Goal: Information Seeking & Learning: Learn about a topic

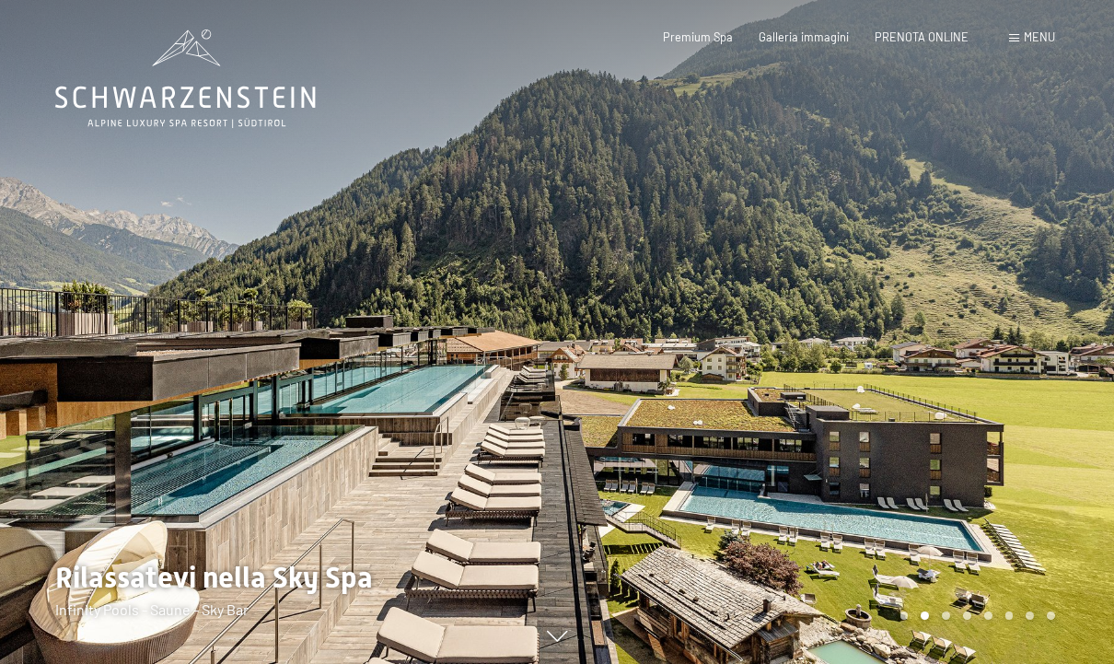
click at [80, 98] on icon at bounding box center [185, 78] width 261 height 98
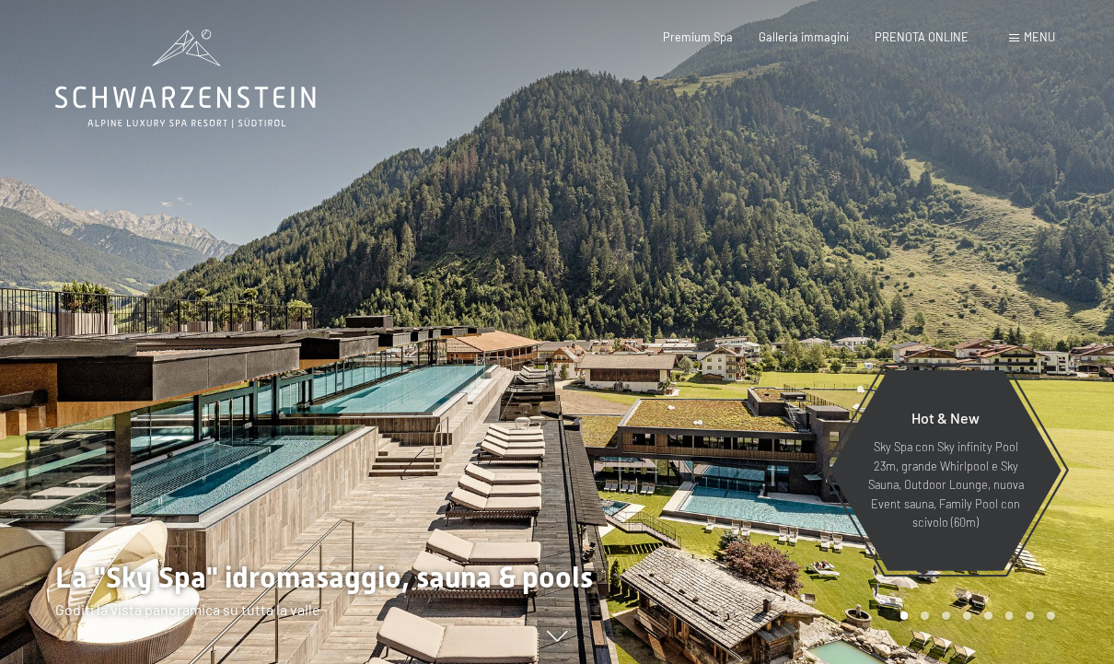
click at [1016, 38] on span at bounding box center [1014, 38] width 10 height 8
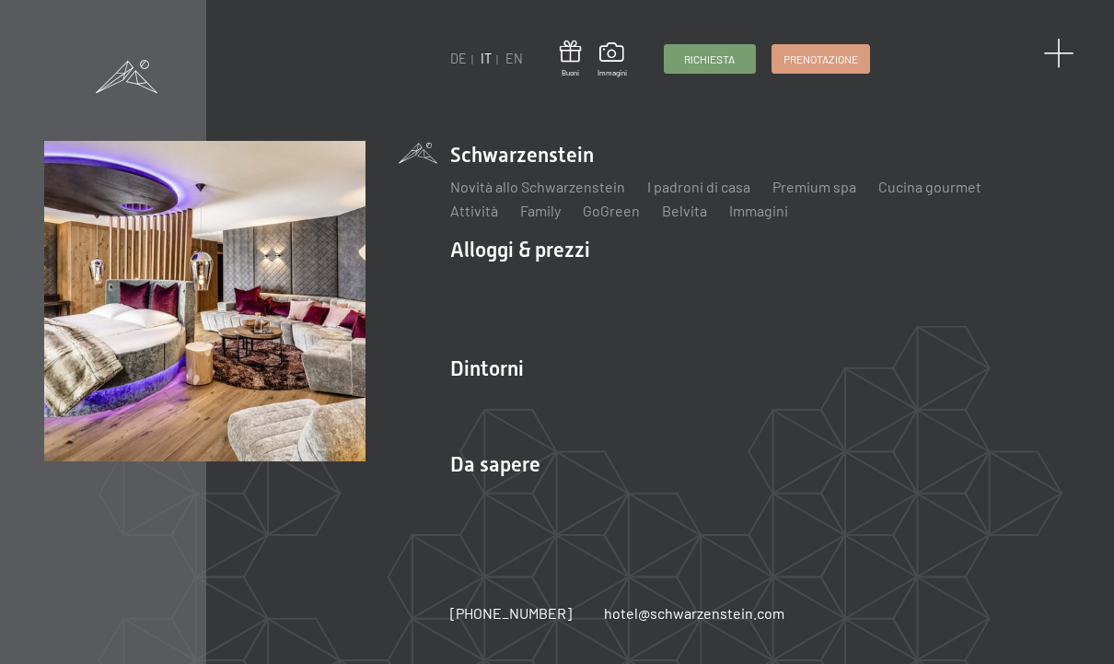
click at [1058, 48] on span at bounding box center [1058, 54] width 30 height 30
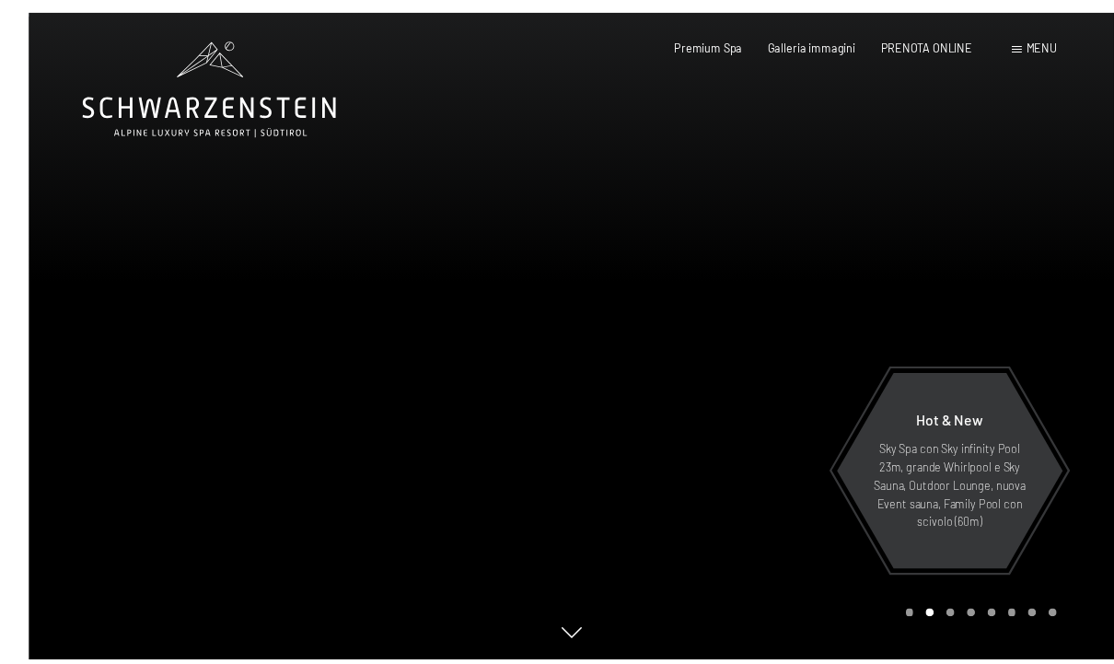
scroll to position [20, 0]
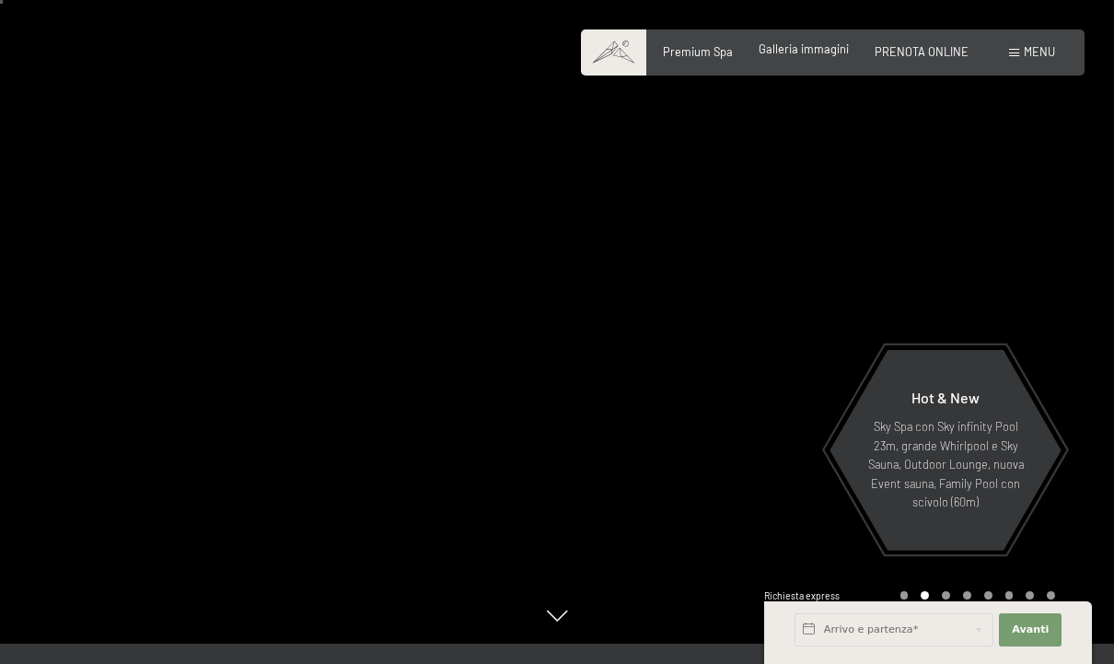
click at [790, 49] on span "Galleria immagini" at bounding box center [803, 48] width 90 height 15
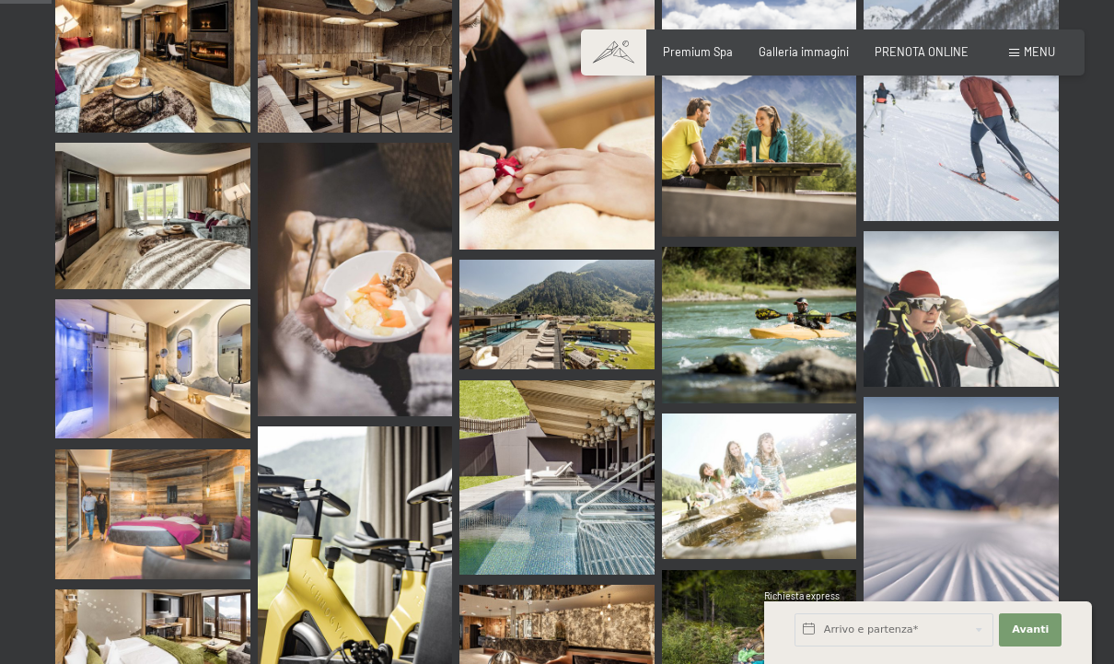
scroll to position [728, 0]
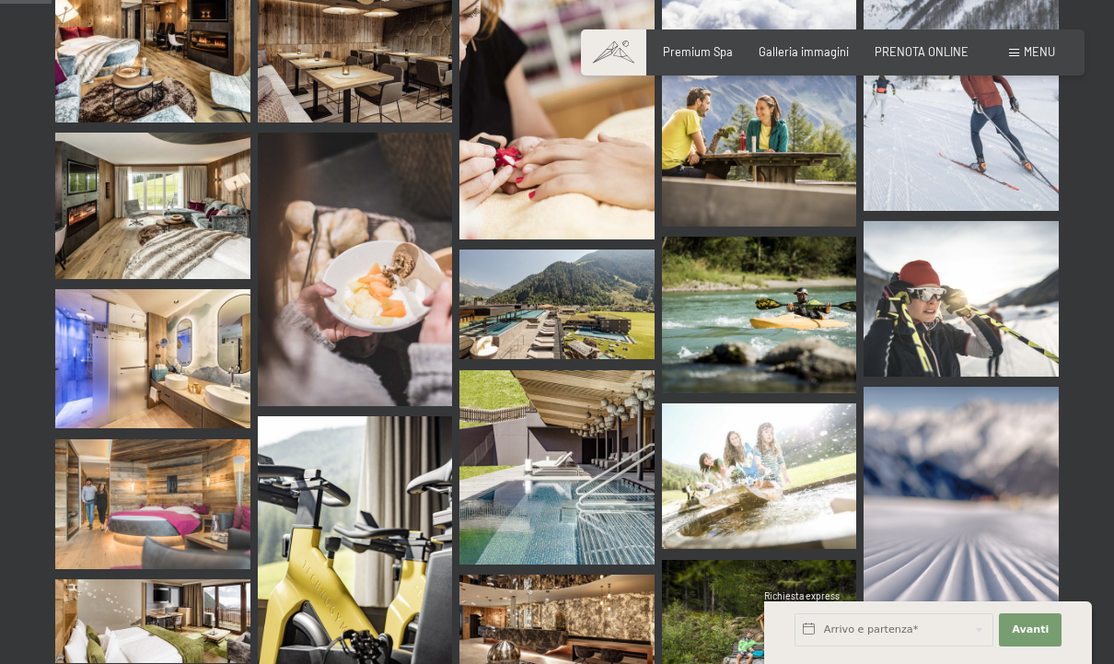
click at [509, 410] on img at bounding box center [556, 467] width 195 height 195
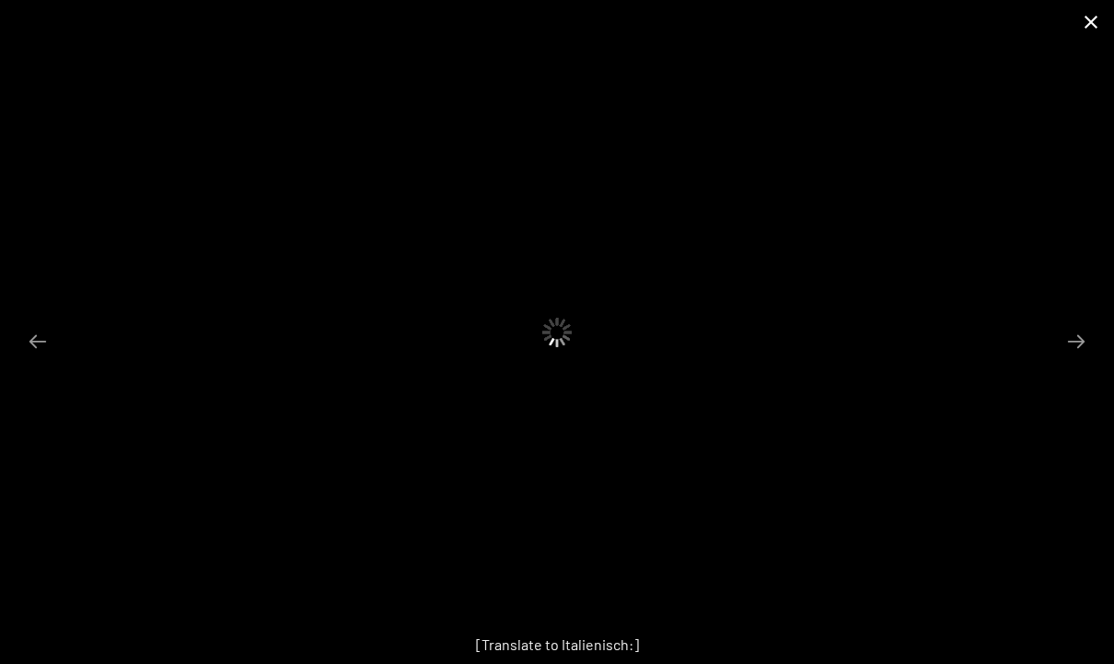
click at [1080, 11] on button "Close gallery" at bounding box center [1091, 21] width 46 height 43
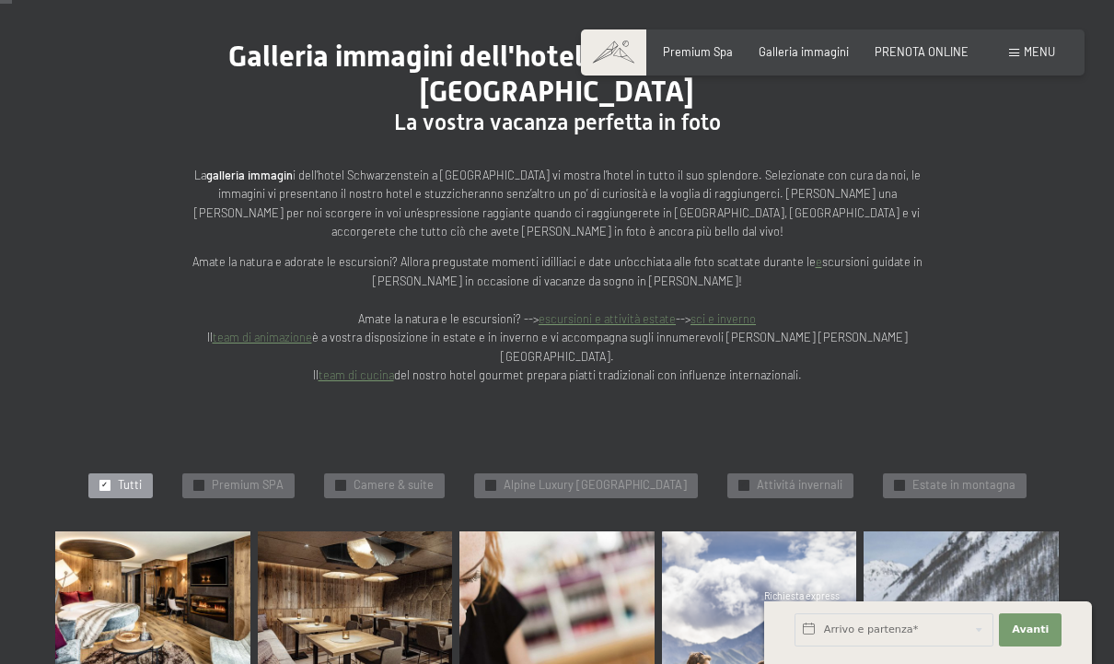
scroll to position [0, 0]
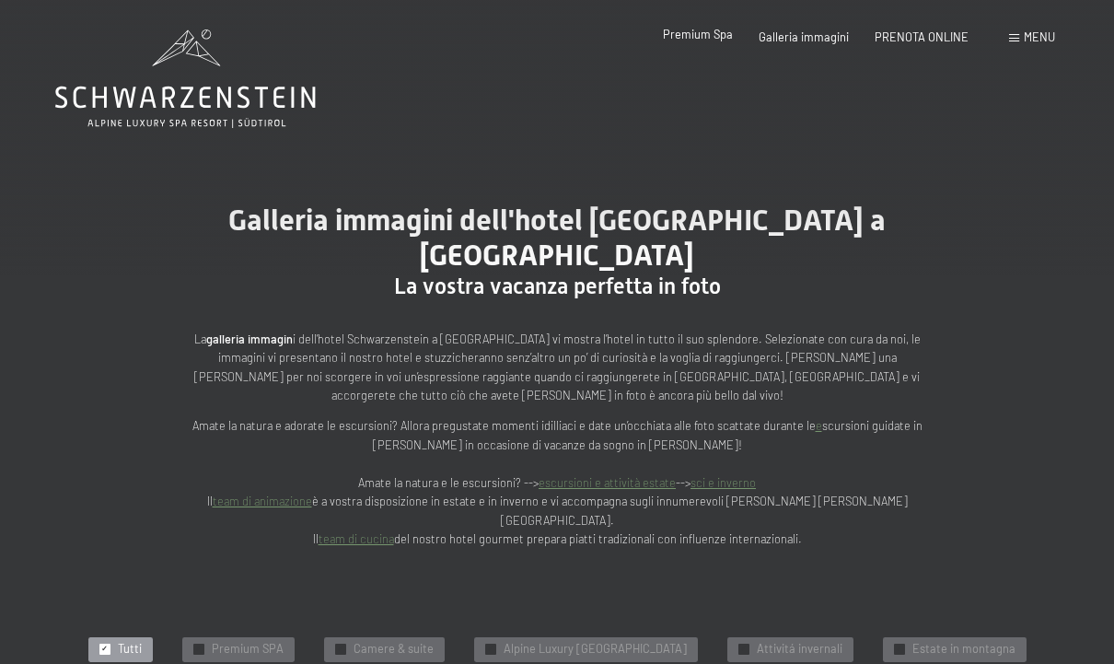
click at [697, 38] on span "Premium Spa" at bounding box center [698, 34] width 70 height 15
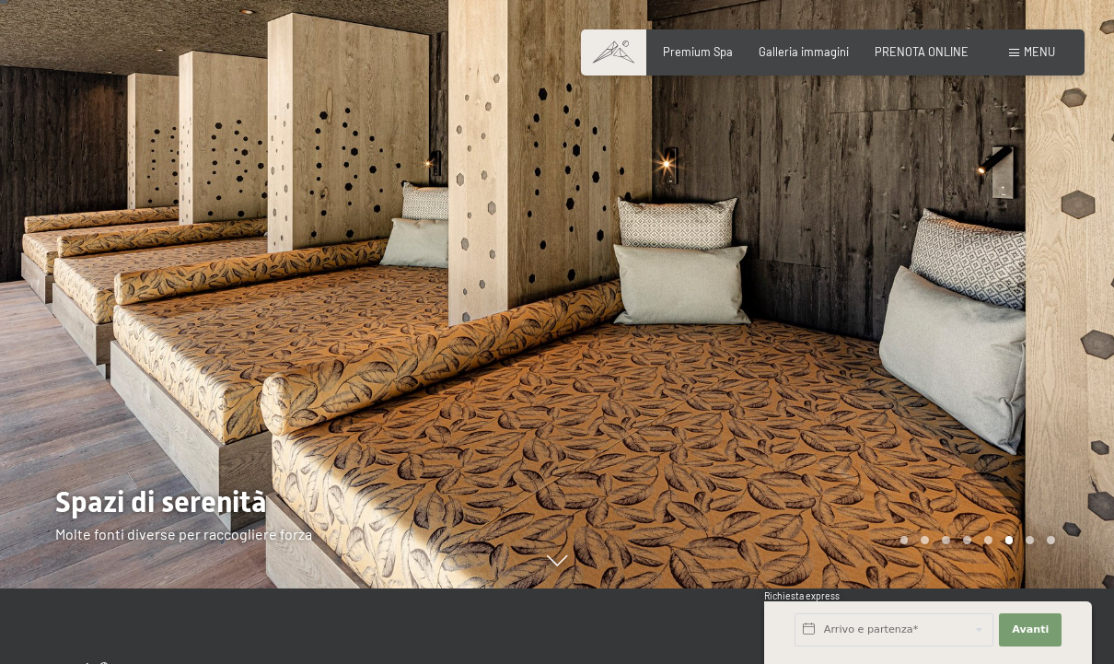
scroll to position [78, 0]
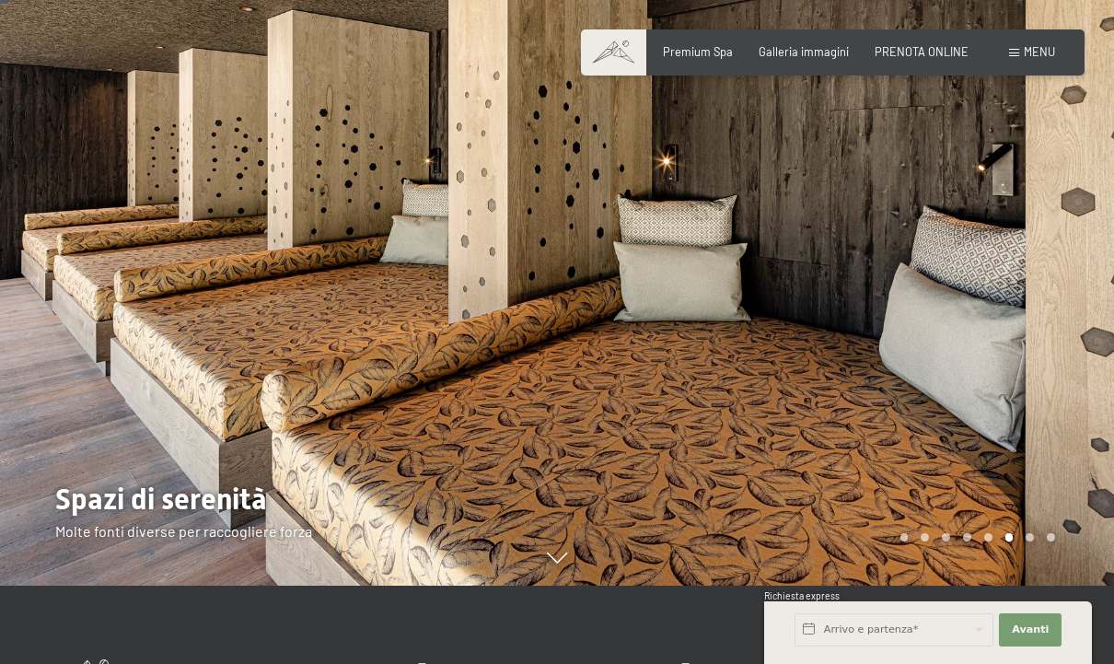
click at [1049, 346] on div at bounding box center [835, 254] width 557 height 664
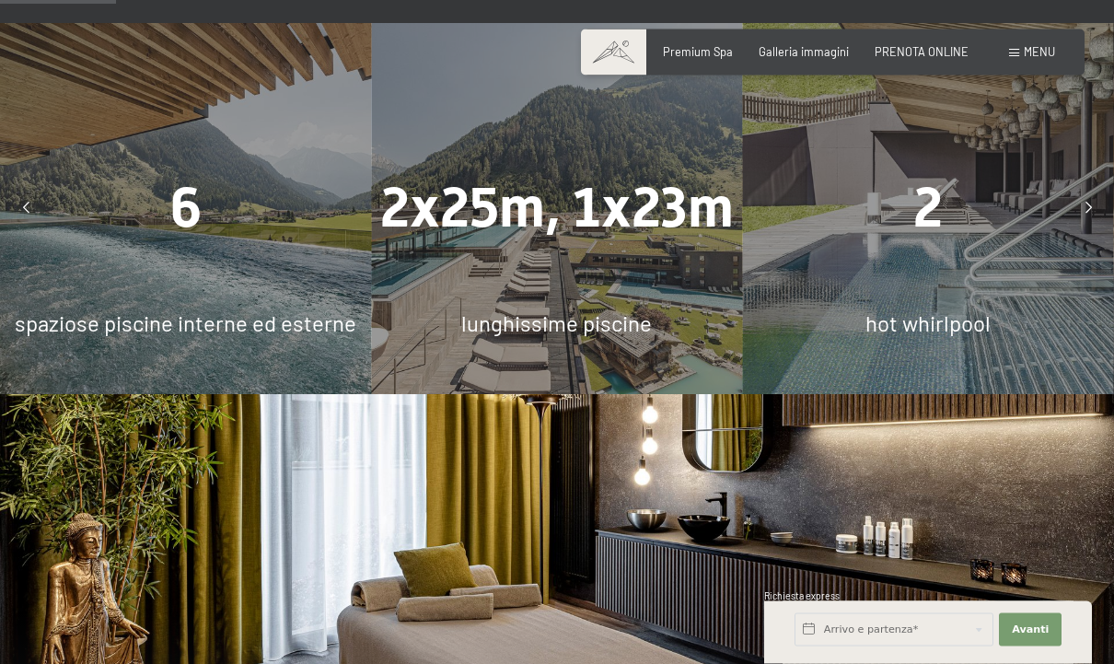
scroll to position [1099, 0]
click at [115, 194] on div "6 spaziose piscine interne ed esterne" at bounding box center [185, 208] width 371 height 371
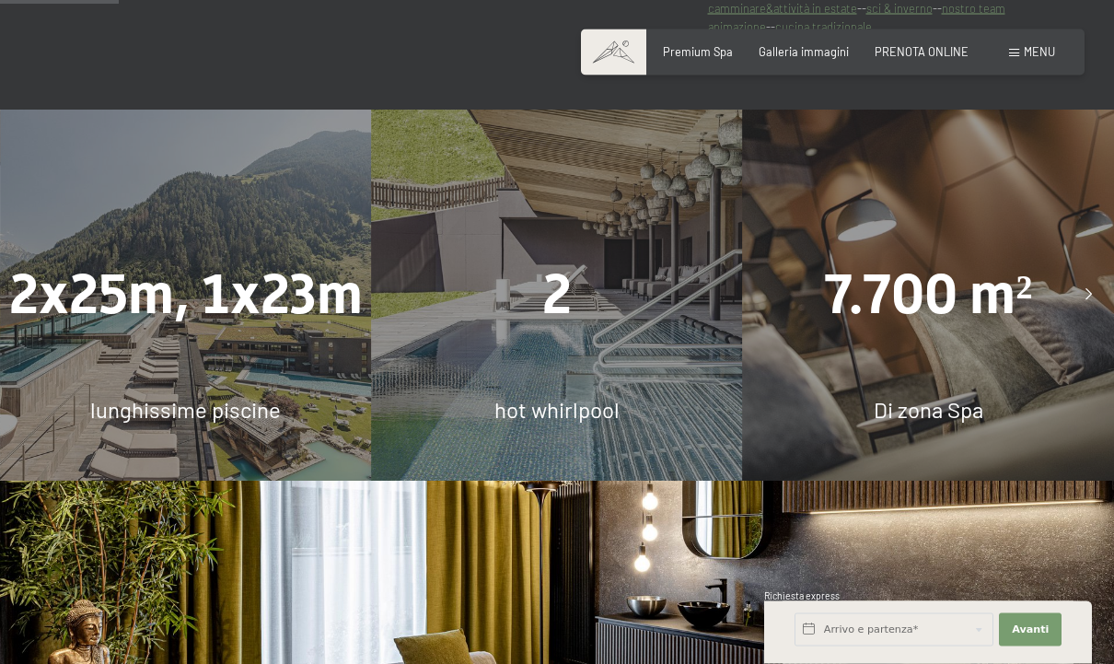
scroll to position [927, 0]
